Goal: Task Accomplishment & Management: Use online tool/utility

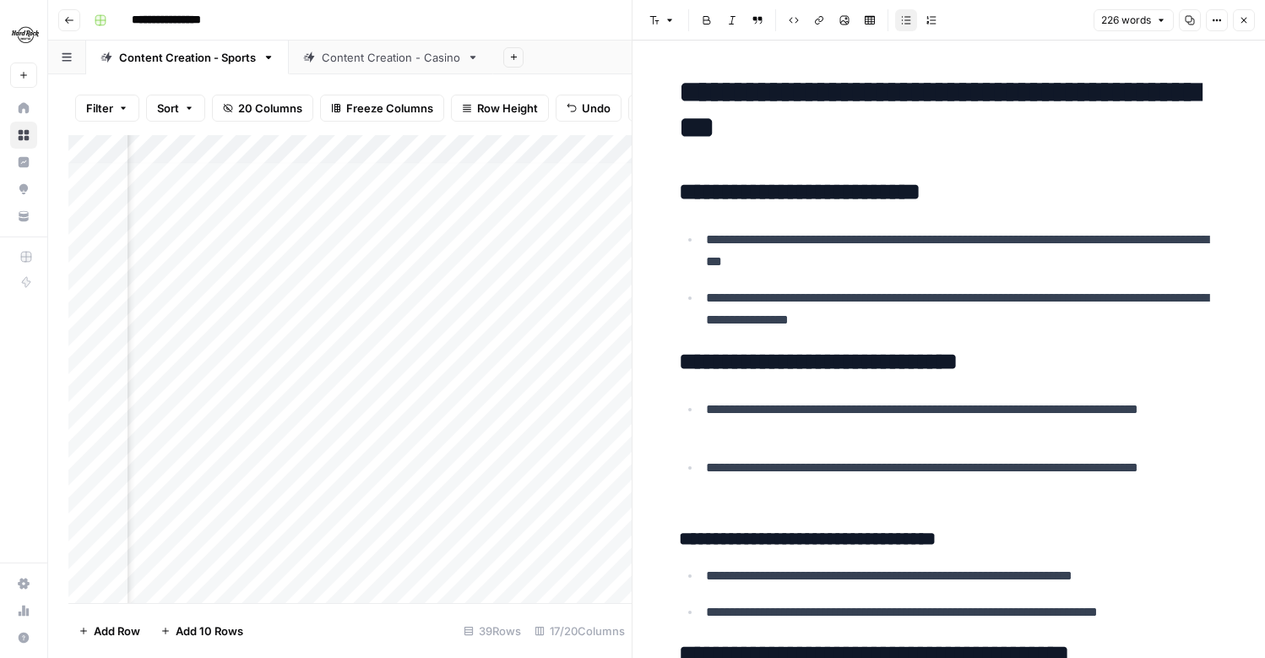
scroll to position [4, 1599]
click at [1243, 18] on icon "button" at bounding box center [1244, 20] width 10 height 10
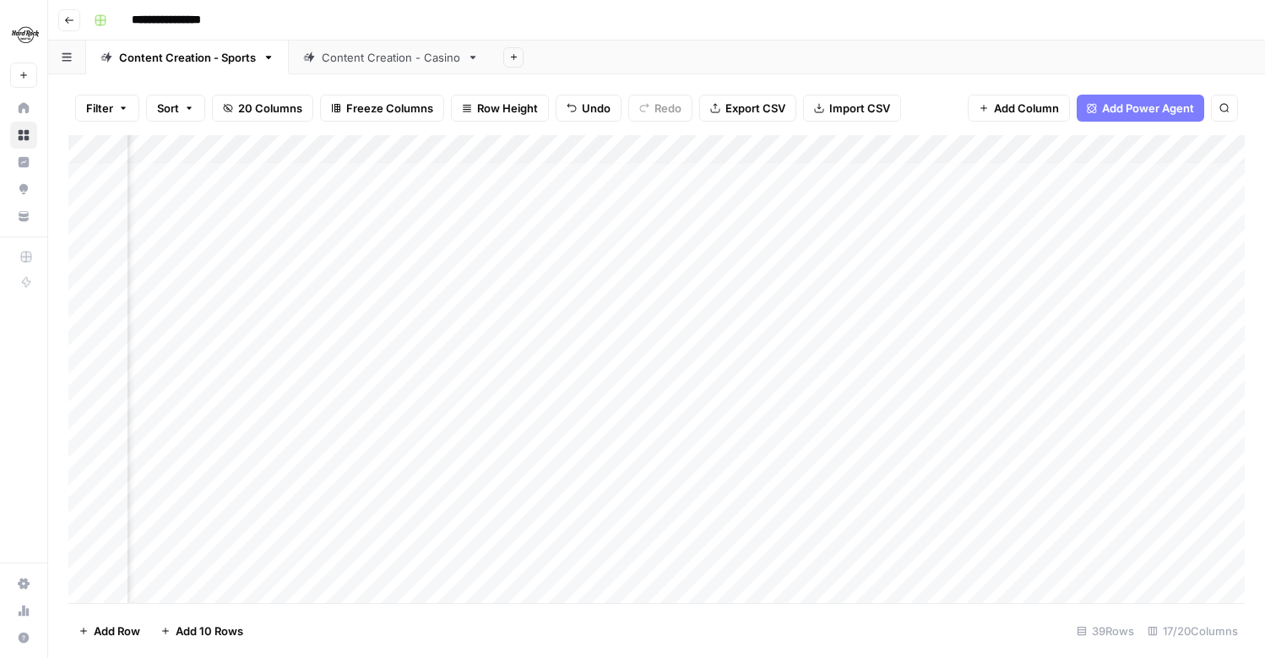
scroll to position [4, 1926]
click at [1068, 170] on div "Add Column" at bounding box center [656, 369] width 1176 height 468
click at [1114, 176] on div "Add Column" at bounding box center [656, 369] width 1176 height 468
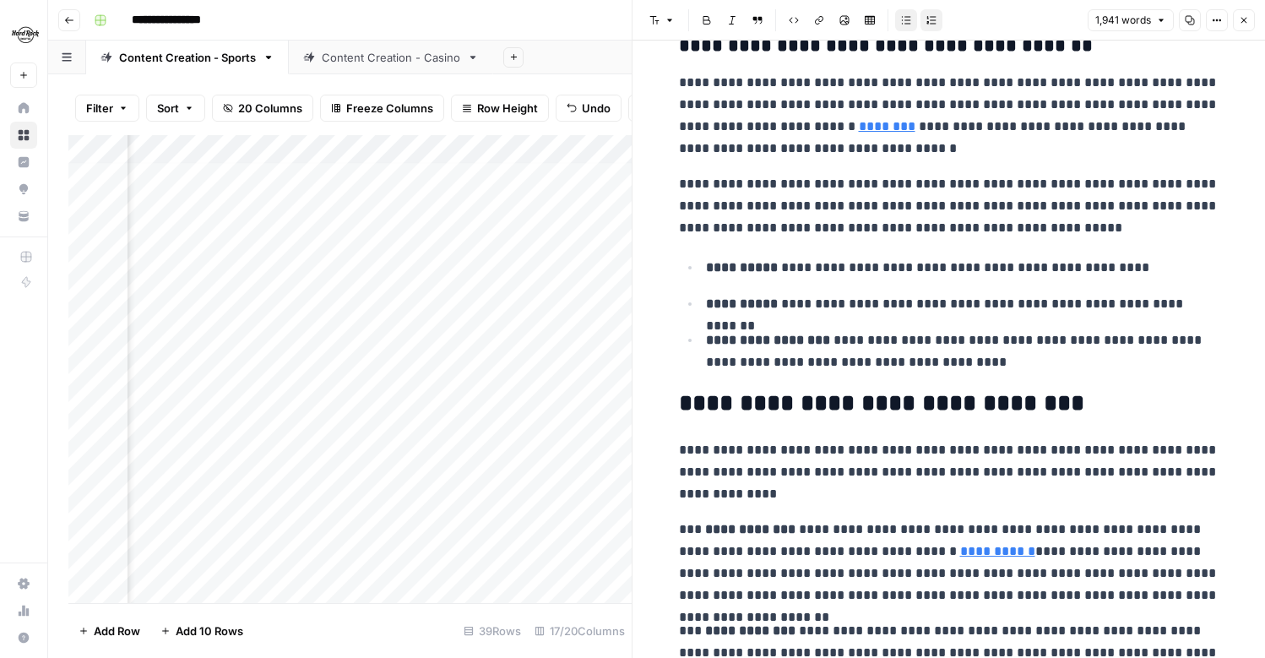
scroll to position [852, 0]
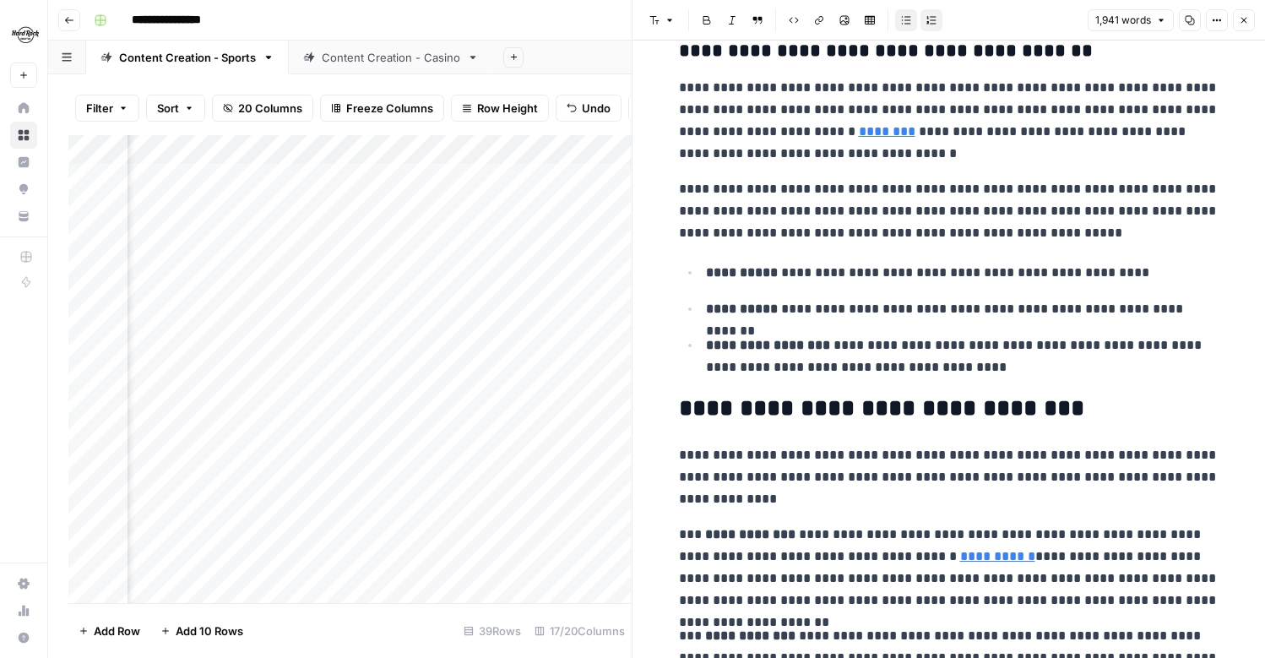
click at [1248, 19] on icon "button" at bounding box center [1244, 20] width 10 height 10
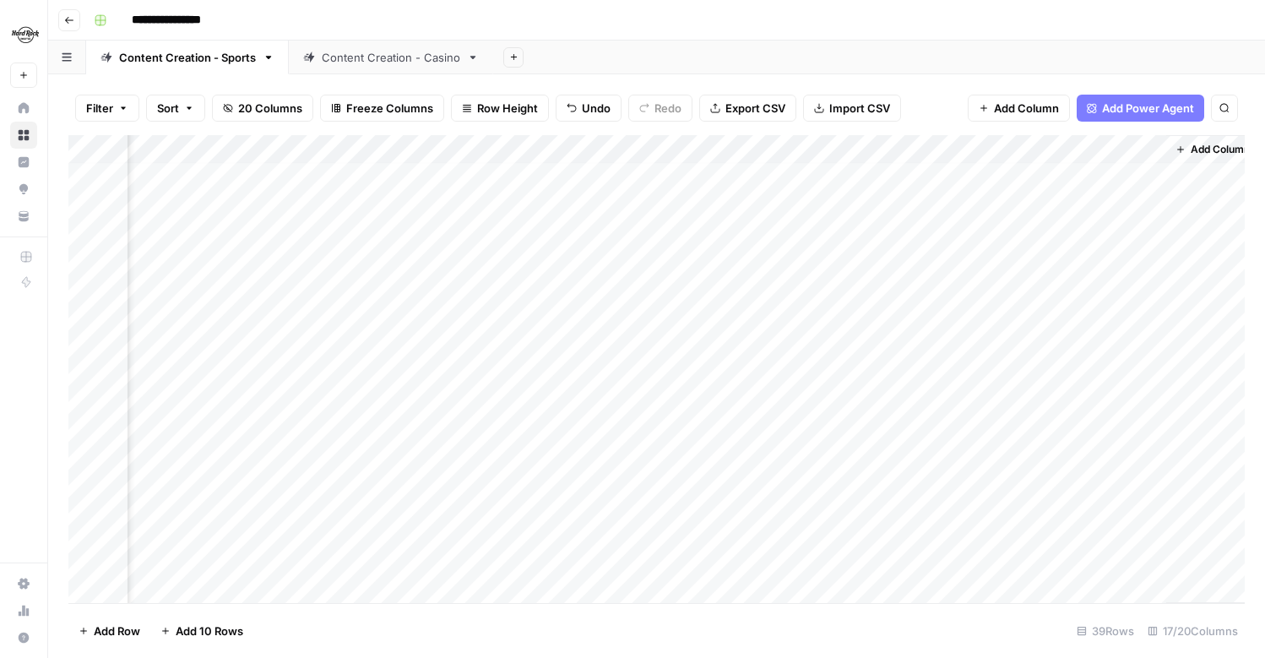
scroll to position [4, 1906]
click at [980, 150] on div "Add Column" at bounding box center [656, 369] width 1176 height 468
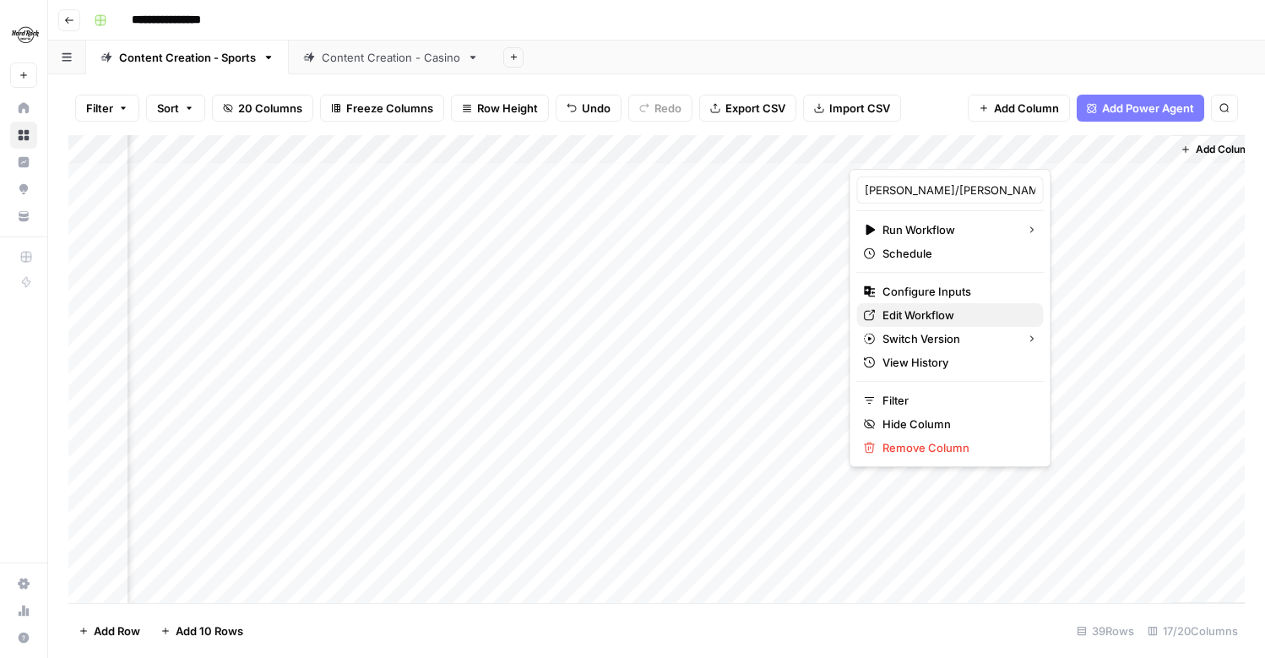
click at [927, 315] on span "Edit Workflow" at bounding box center [957, 315] width 148 height 17
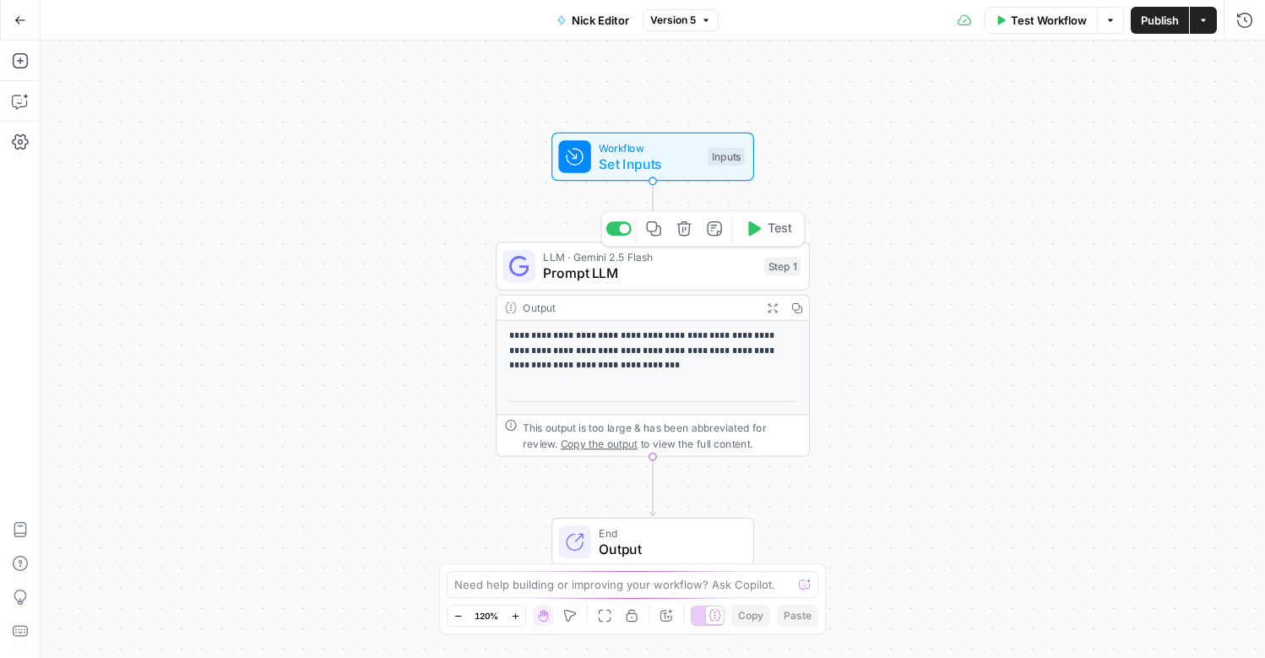
click at [659, 269] on span "Prompt LLM" at bounding box center [649, 273] width 213 height 20
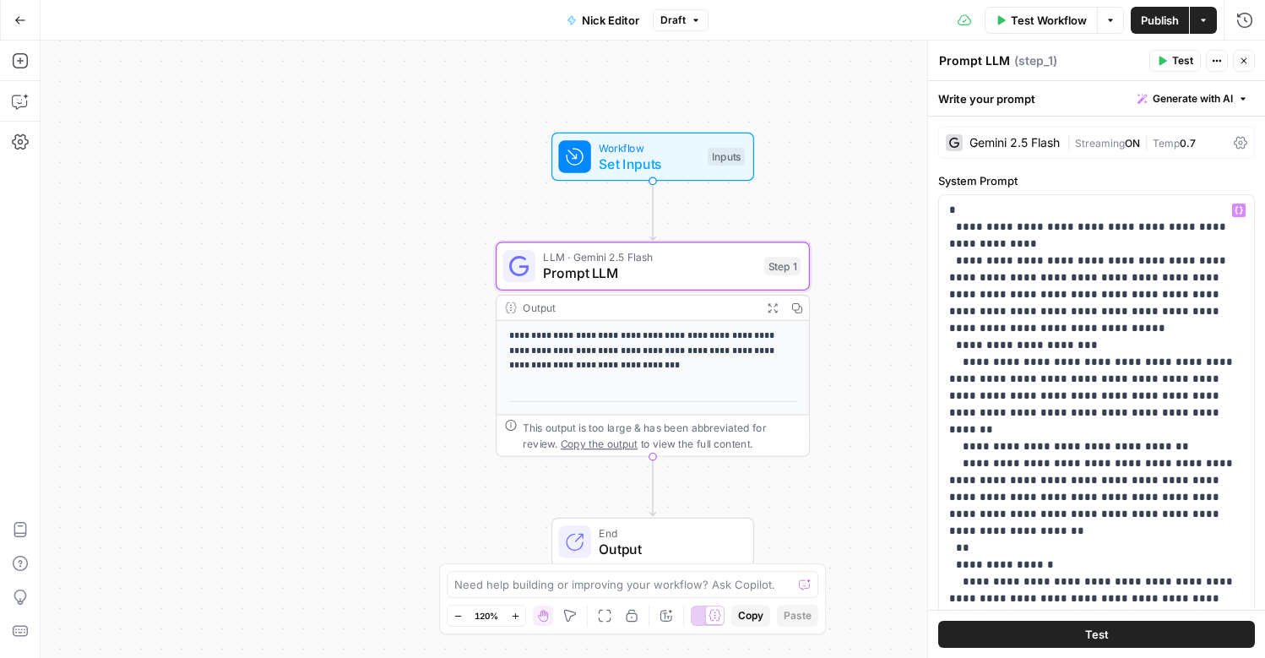
click at [1146, 14] on span "Publish" at bounding box center [1160, 20] width 38 height 17
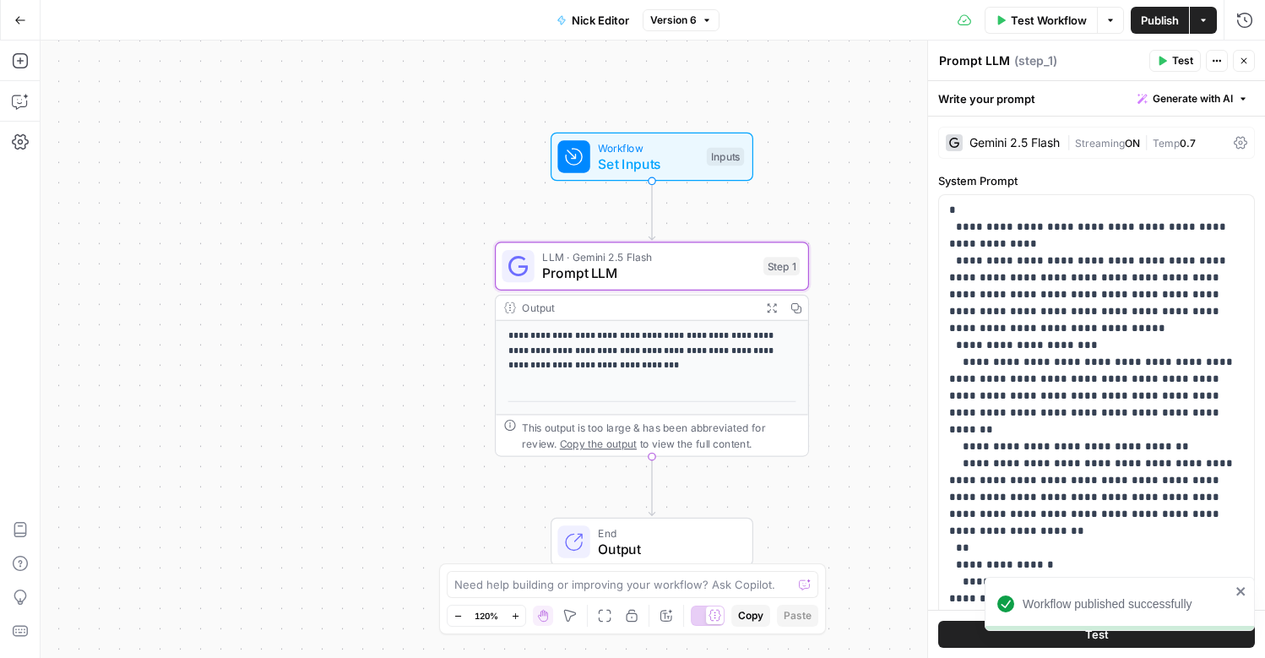
click at [855, 99] on div "**********" at bounding box center [653, 349] width 1225 height 617
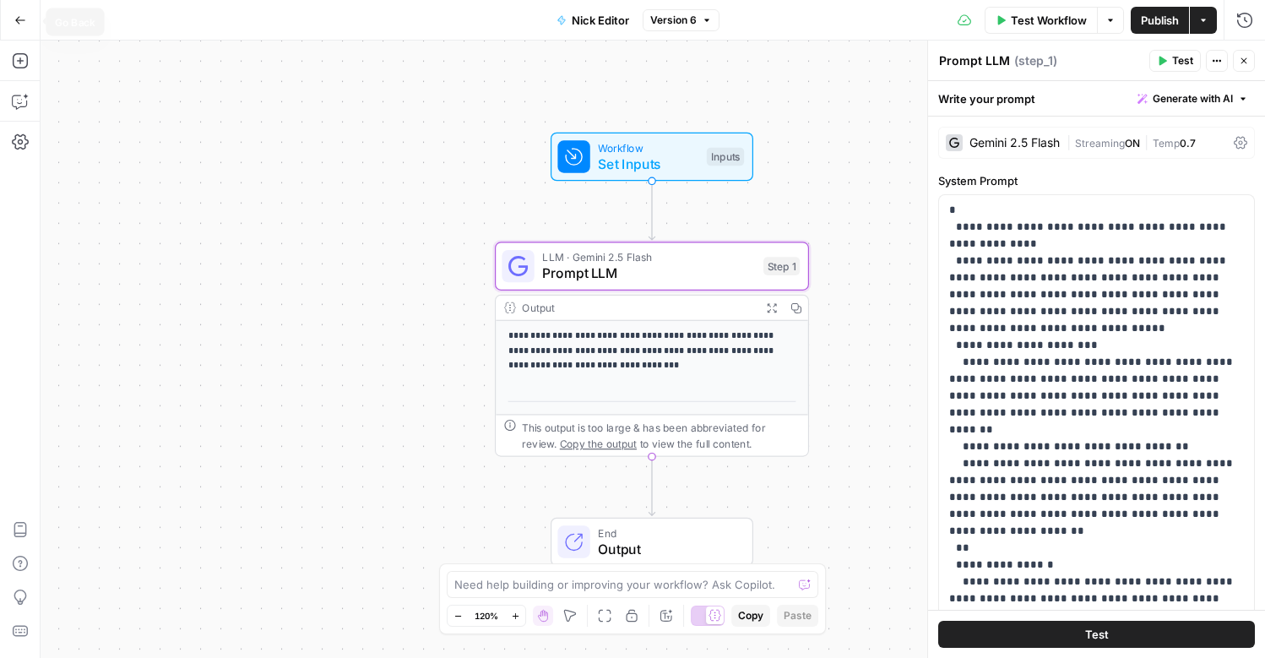
click at [16, 25] on button "Go Back" at bounding box center [20, 20] width 30 height 30
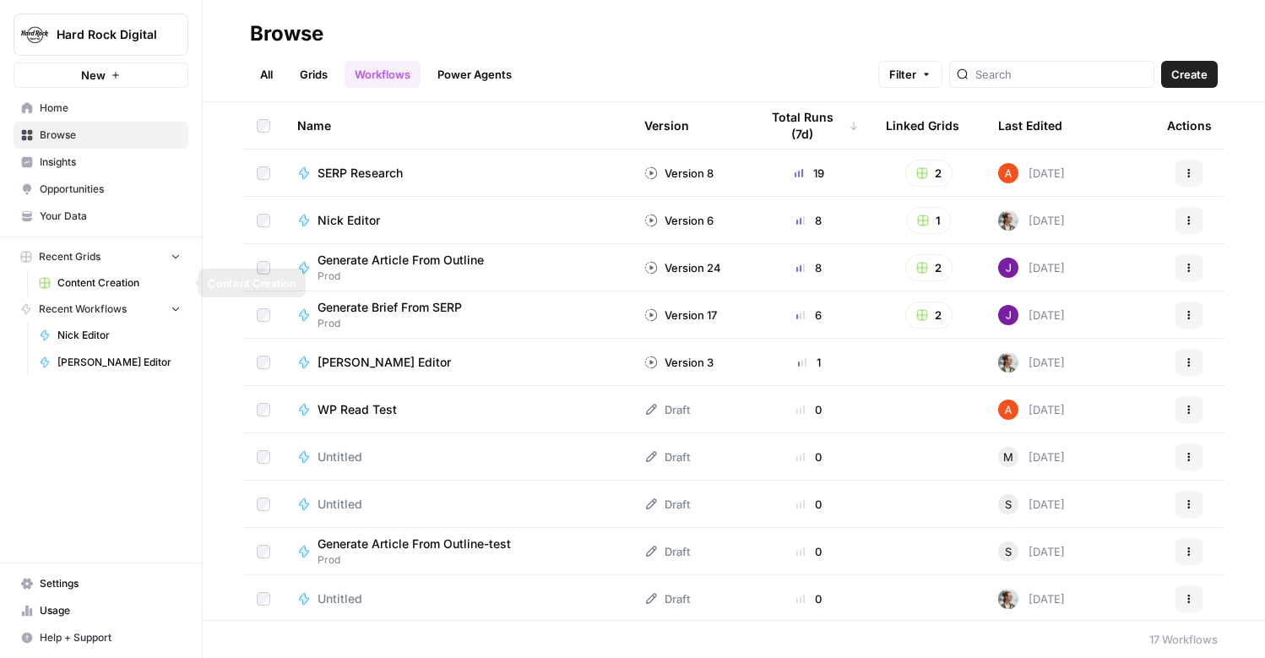
click at [111, 287] on span "Content Creation" at bounding box center [118, 282] width 123 height 15
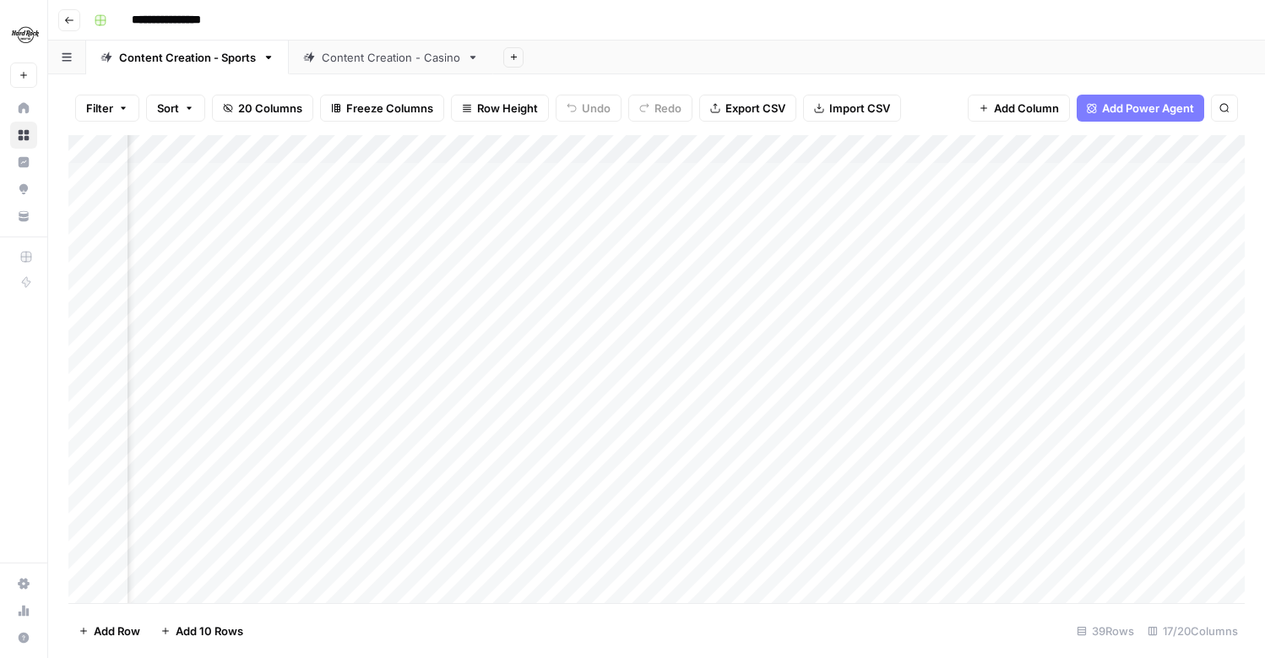
scroll to position [0, 1926]
click at [982, 174] on div "Add Column" at bounding box center [656, 369] width 1176 height 468
